Goal: Browse casually: Explore the website without a specific task or goal

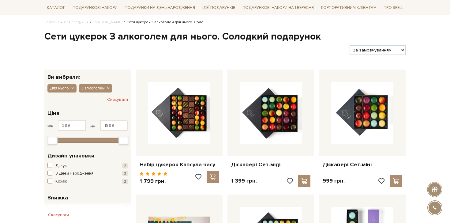
scroll to position [75, 0]
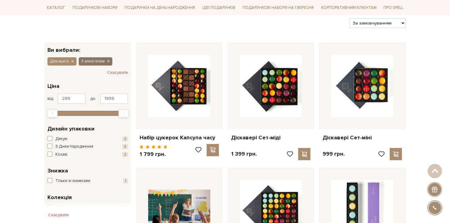
click at [107, 62] on icon "button" at bounding box center [108, 62] width 4 height 6
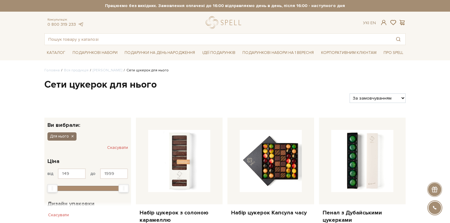
click at [71, 139] on icon "button" at bounding box center [72, 137] width 4 height 6
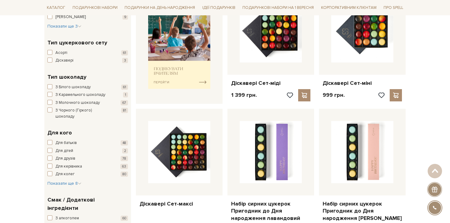
scroll to position [272, 0]
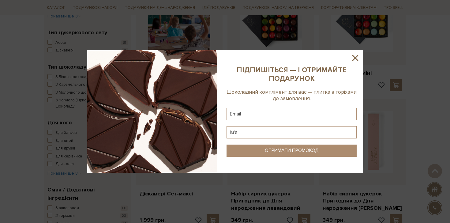
click at [356, 57] on icon at bounding box center [355, 58] width 6 height 6
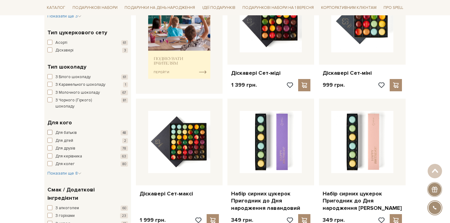
click at [51, 130] on span "button" at bounding box center [49, 132] width 5 height 5
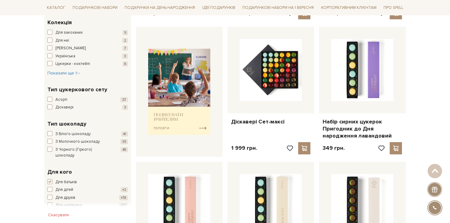
scroll to position [268, 0]
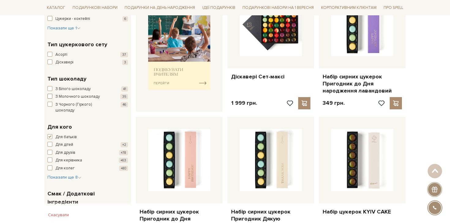
click at [50, 96] on span "button" at bounding box center [49, 96] width 5 height 5
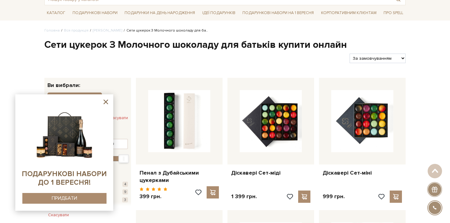
click at [97, 100] on sys-container-static at bounding box center [64, 152] width 98 height 116
click at [107, 100] on icon at bounding box center [105, 102] width 5 height 5
